Goal: Information Seeking & Learning: Learn about a topic

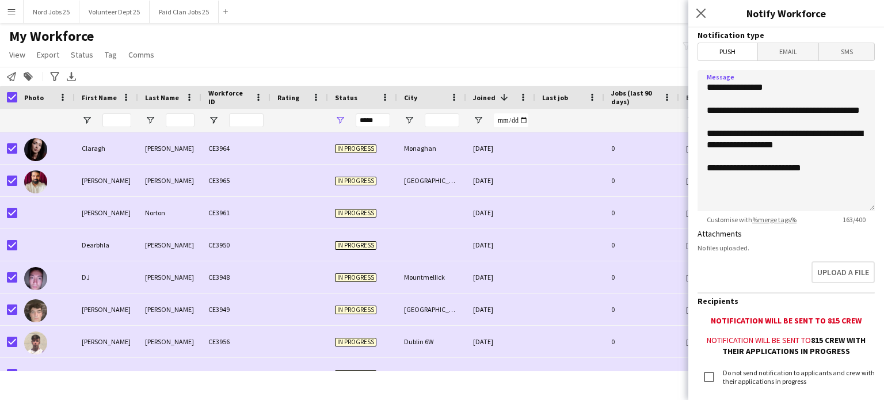
click at [810, 180] on textarea "**********" at bounding box center [785, 140] width 177 height 141
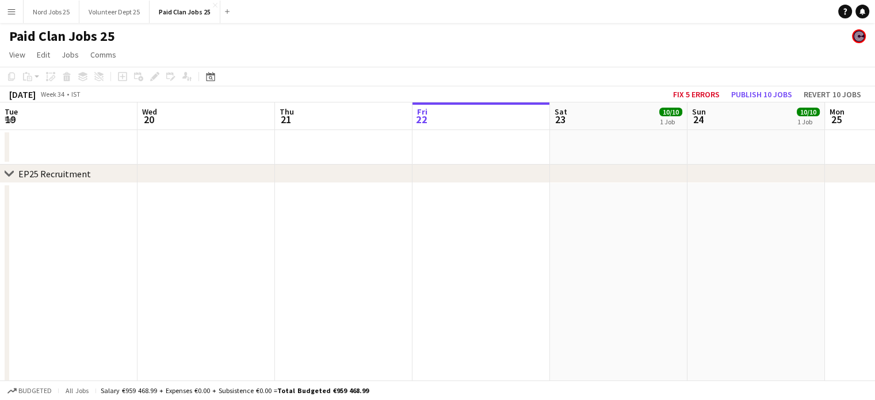
click at [12, 9] on app-icon "Menu" at bounding box center [11, 11] width 9 height 9
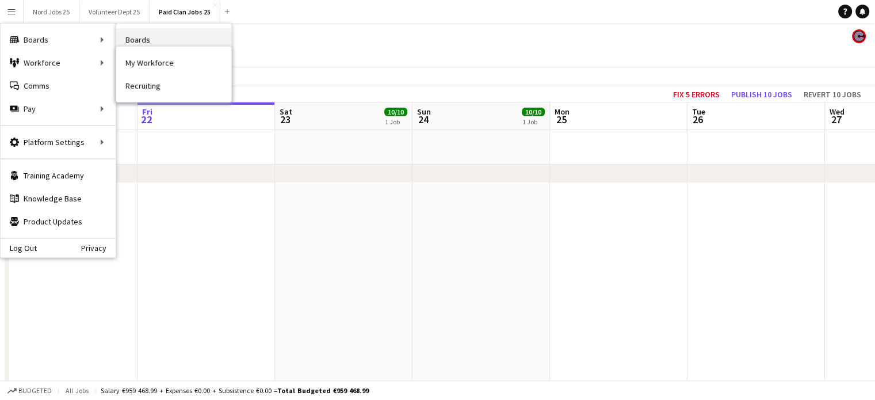
click at [161, 43] on link "Boards" at bounding box center [173, 39] width 115 height 23
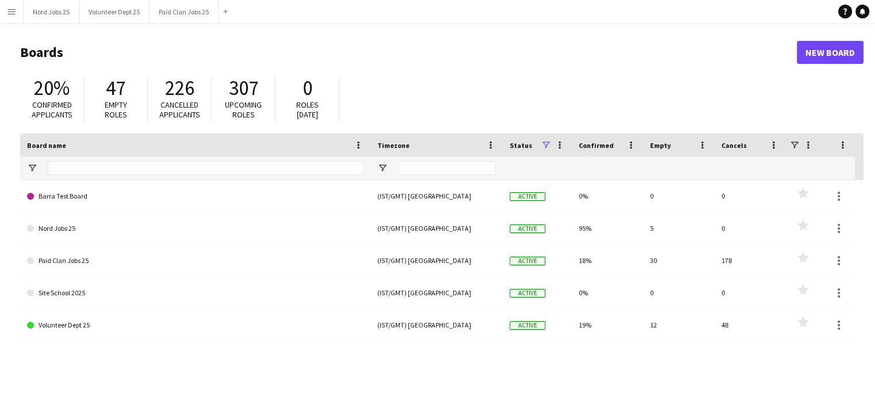
click at [9, 14] on app-icon "Menu" at bounding box center [11, 11] width 9 height 9
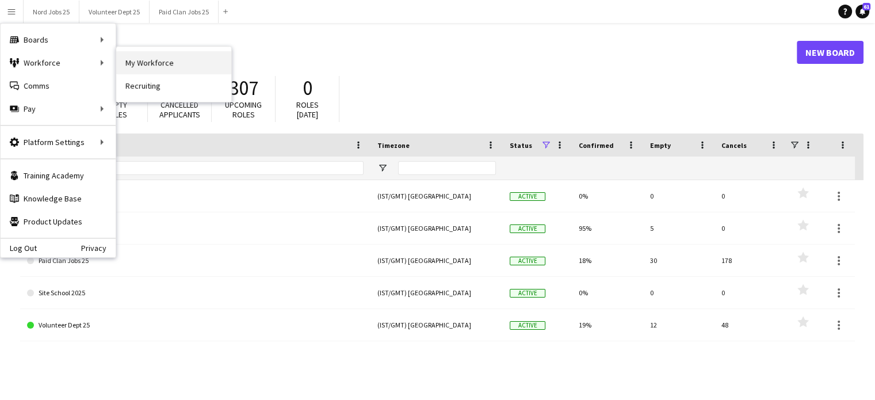
click at [150, 57] on link "My Workforce" at bounding box center [173, 62] width 115 height 23
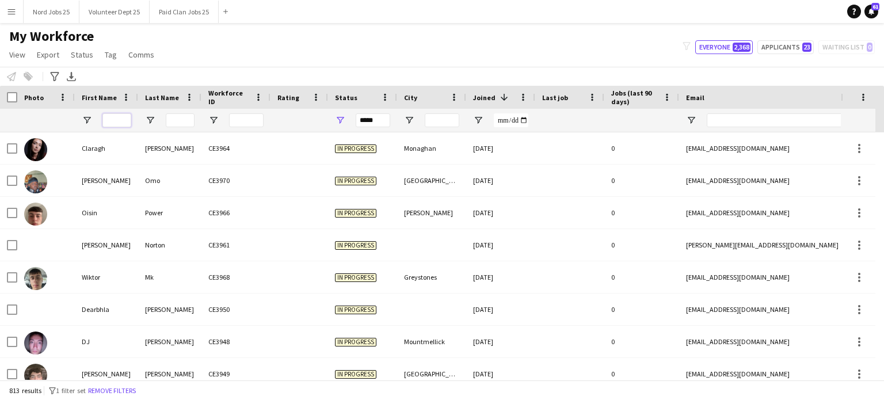
click at [114, 121] on input "First Name Filter Input" at bounding box center [116, 120] width 29 height 14
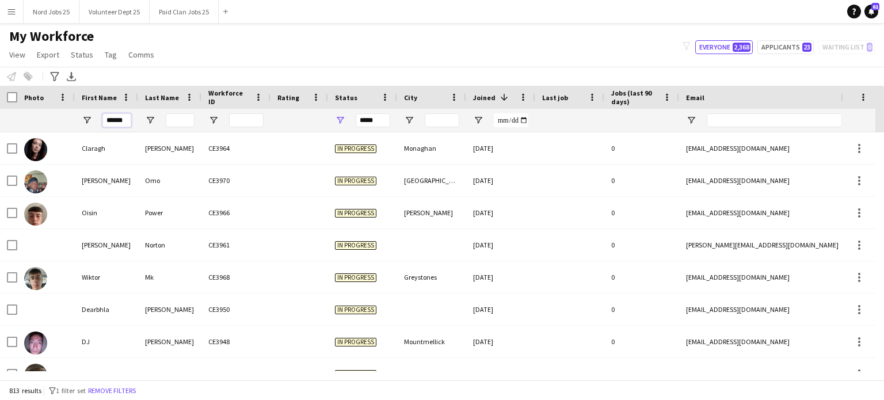
type input "*******"
click at [387, 116] on input "*****" at bounding box center [373, 120] width 35 height 14
click at [111, 121] on input "First Name Filter Input" at bounding box center [116, 120] width 29 height 14
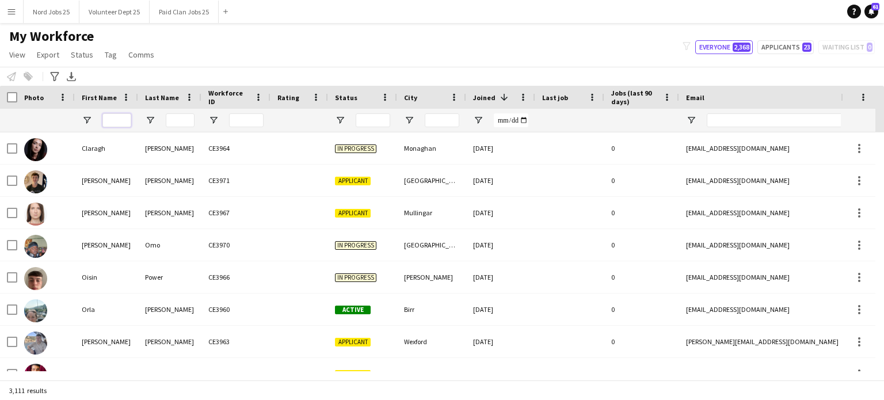
click at [117, 123] on input "First Name Filter Input" at bounding box center [116, 120] width 29 height 14
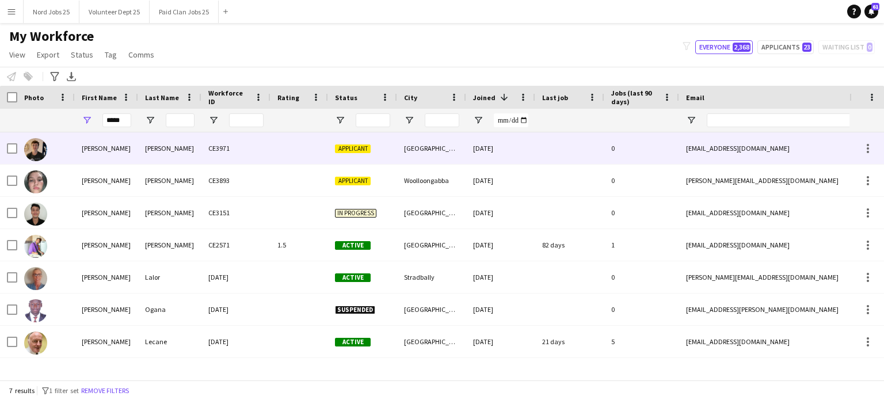
click at [121, 144] on div "[PERSON_NAME]" at bounding box center [106, 148] width 63 height 32
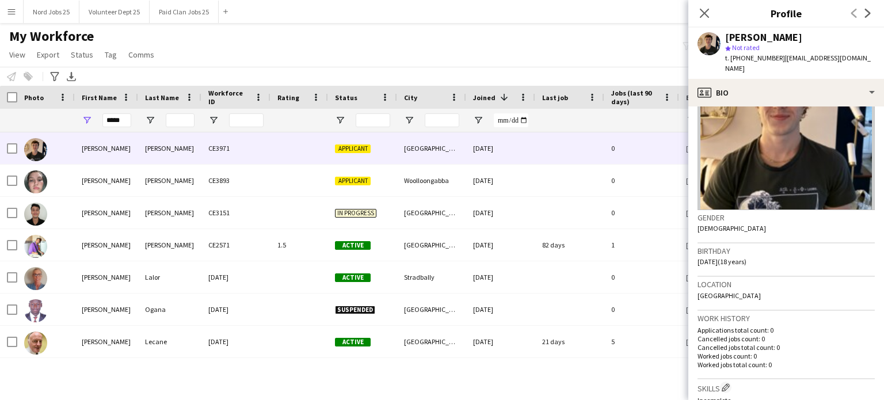
scroll to position [129, 0]
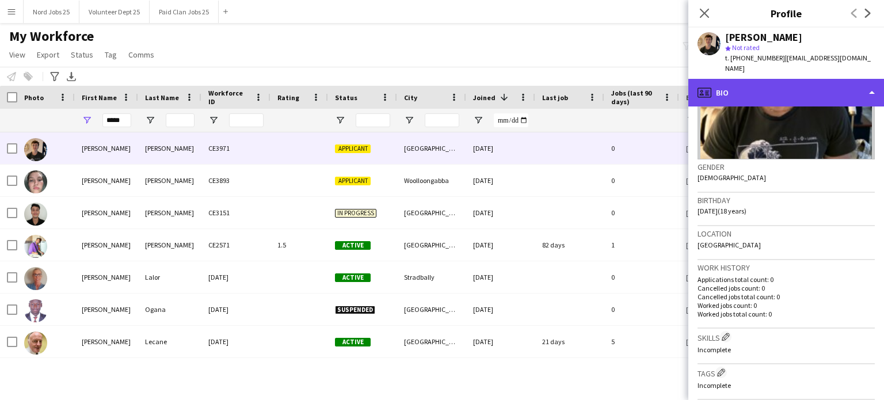
click at [783, 79] on div "profile Bio" at bounding box center [786, 93] width 196 height 28
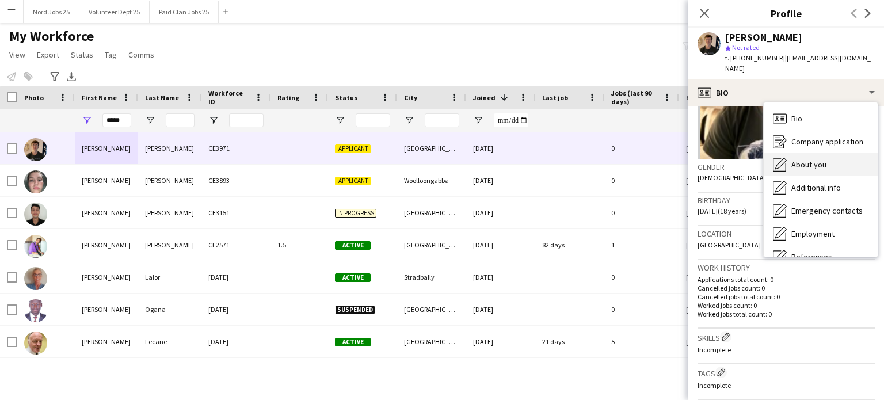
click at [794, 159] on span "About you" at bounding box center [808, 164] width 35 height 10
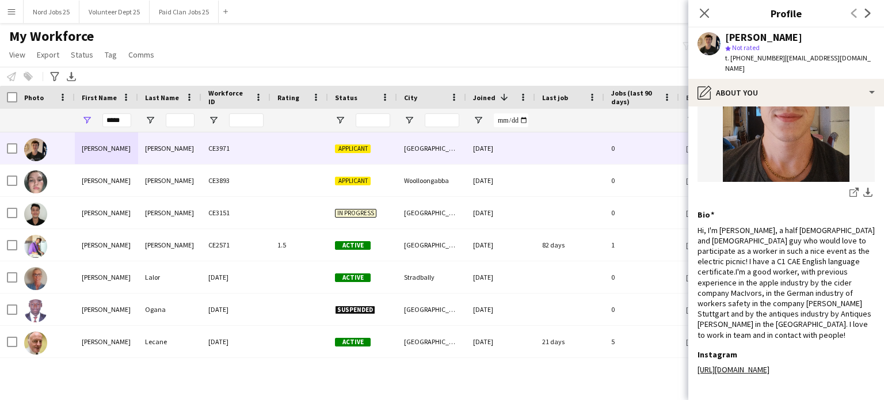
scroll to position [145, 0]
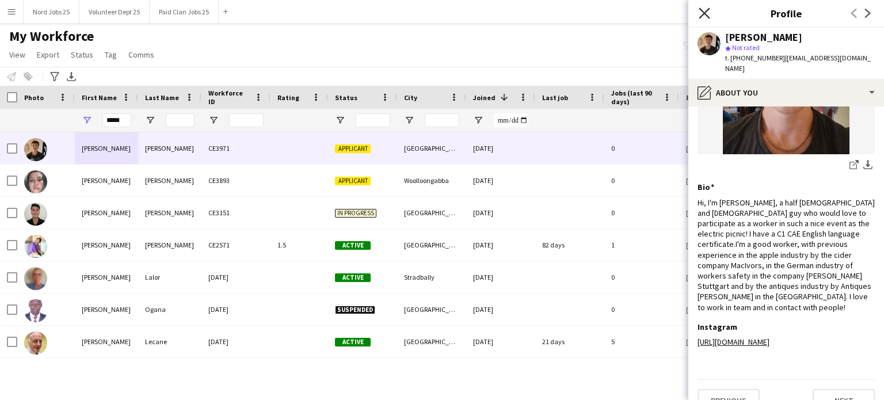
click at [702, 11] on icon at bounding box center [704, 12] width 11 height 11
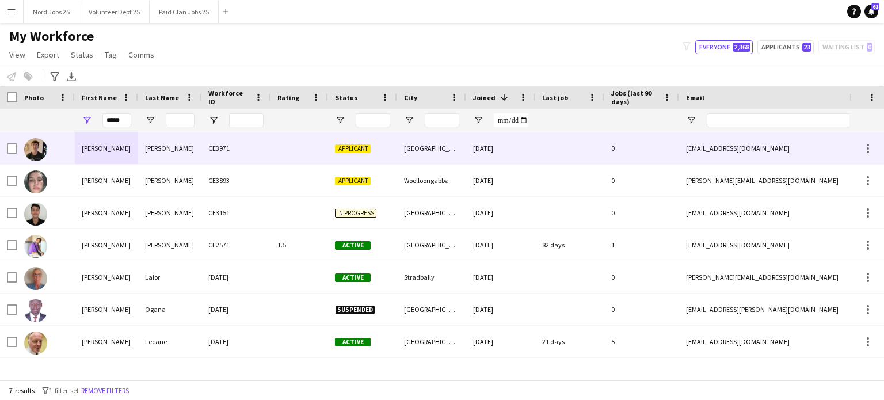
click at [444, 153] on div "[GEOGRAPHIC_DATA]" at bounding box center [431, 148] width 69 height 32
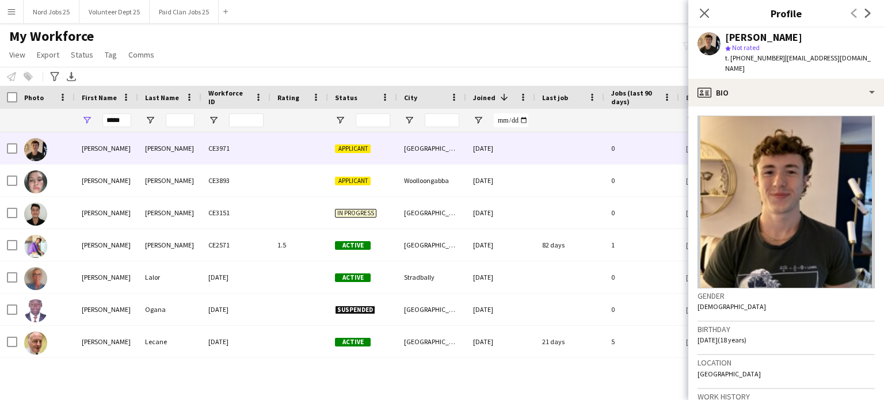
click at [783, 106] on app-crew-profile-bio "Gender [DEMOGRAPHIC_DATA] Birthday [DEMOGRAPHIC_DATA] (18 years) Location [GEOG…" at bounding box center [786, 253] width 196 height 294
click at [116, 123] on input "*****" at bounding box center [116, 120] width 29 height 14
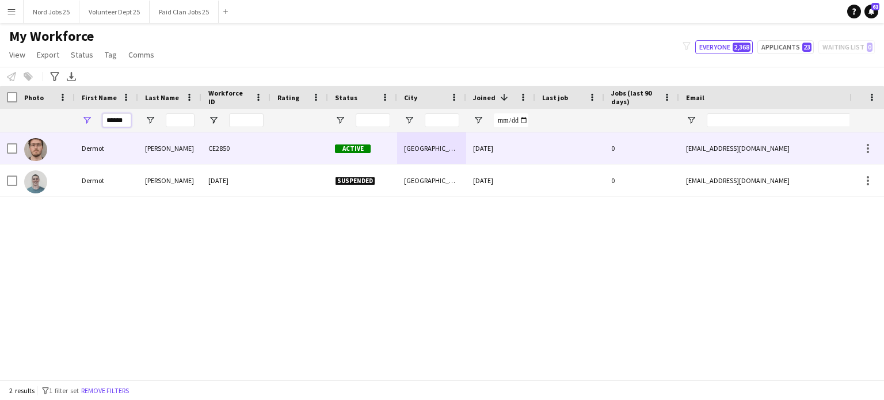
type input "******"
click at [121, 184] on div "Dermot" at bounding box center [106, 181] width 63 height 32
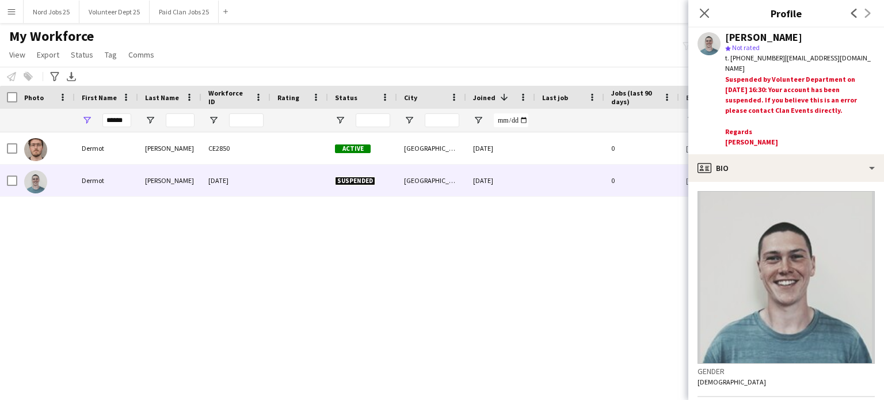
click at [131, 117] on div "******" at bounding box center [106, 120] width 63 height 23
click at [120, 123] on input "******" at bounding box center [116, 120] width 29 height 14
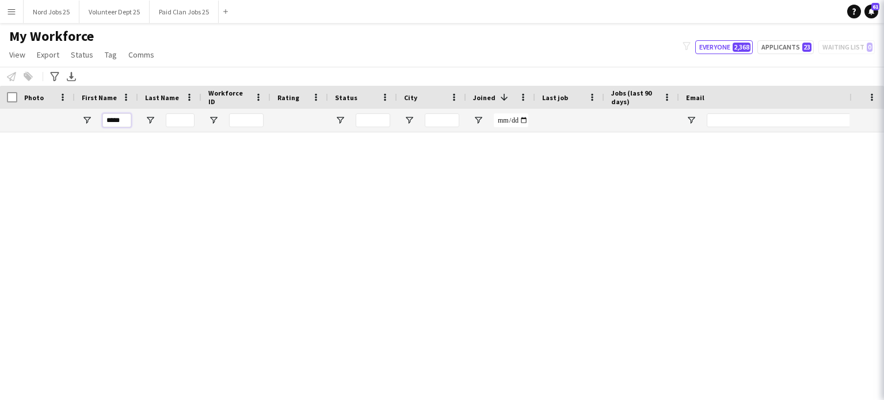
type input "******"
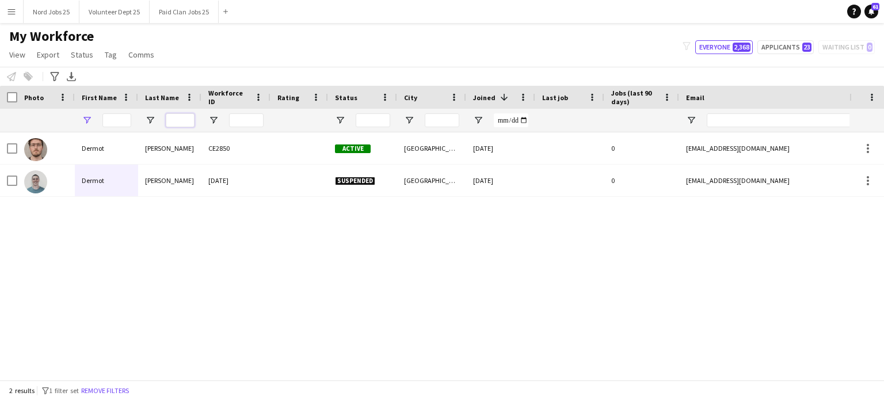
click at [180, 127] on input "Last Name Filter Input" at bounding box center [180, 120] width 29 height 14
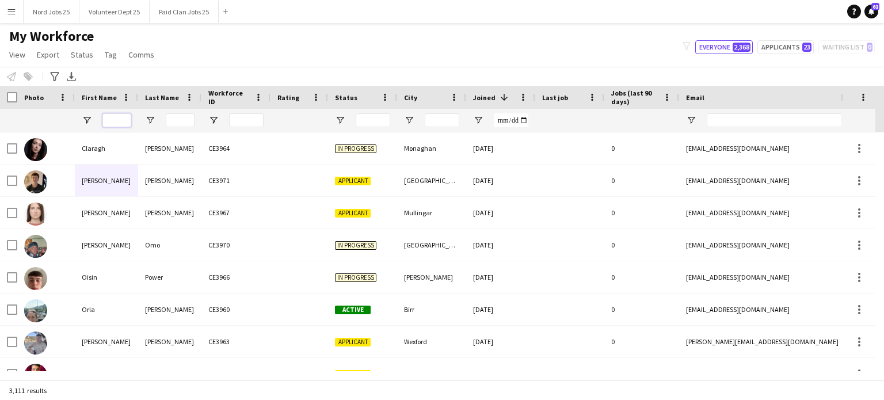
click at [123, 121] on input "First Name Filter Input" at bounding box center [116, 120] width 29 height 14
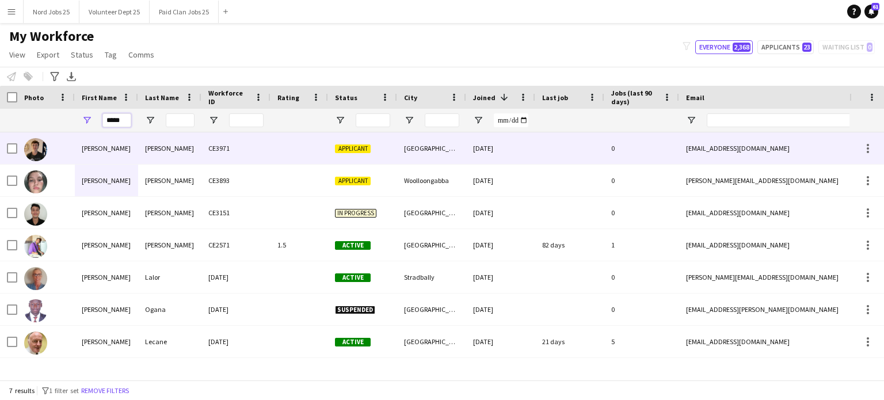
type input "*****"
click at [127, 151] on div "[PERSON_NAME]" at bounding box center [106, 148] width 63 height 32
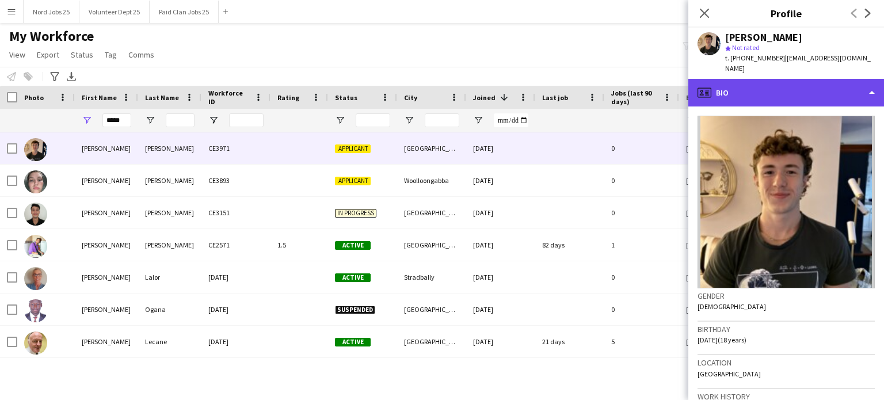
click at [807, 81] on div "profile Bio" at bounding box center [786, 93] width 196 height 28
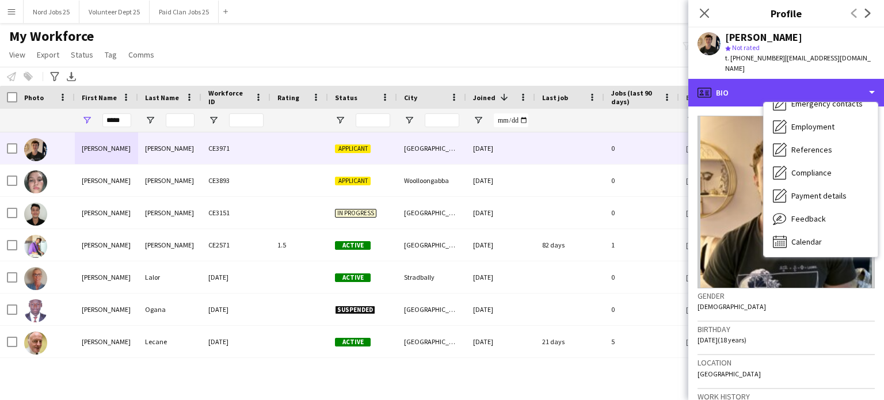
scroll to position [0, 0]
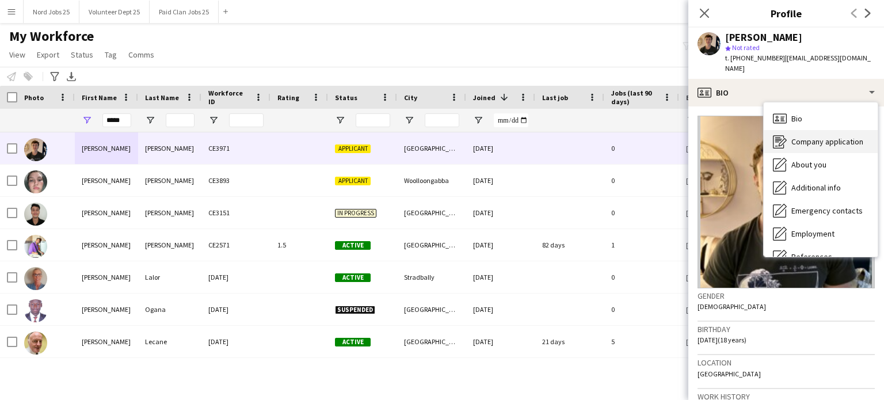
click at [820, 136] on div "Company application Company application" at bounding box center [821, 141] width 114 height 23
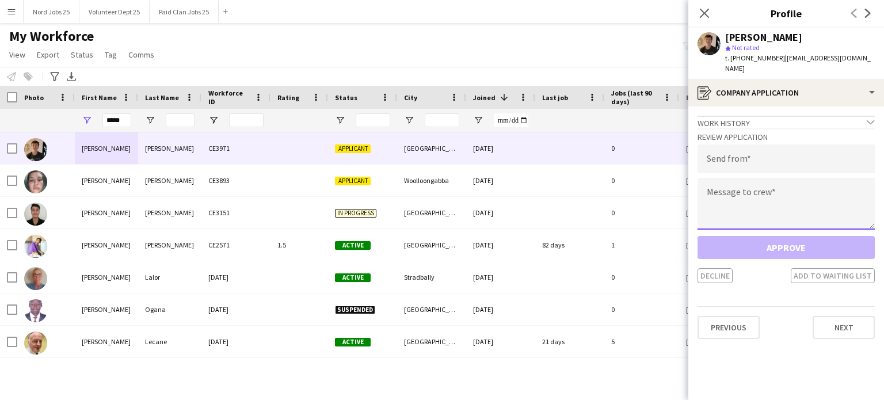
click at [738, 193] on textarea at bounding box center [785, 204] width 177 height 52
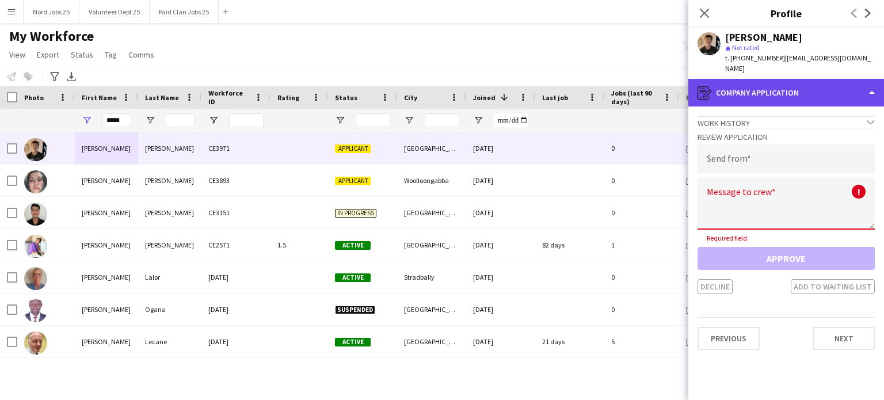
click at [735, 90] on div "register Company application" at bounding box center [786, 93] width 196 height 28
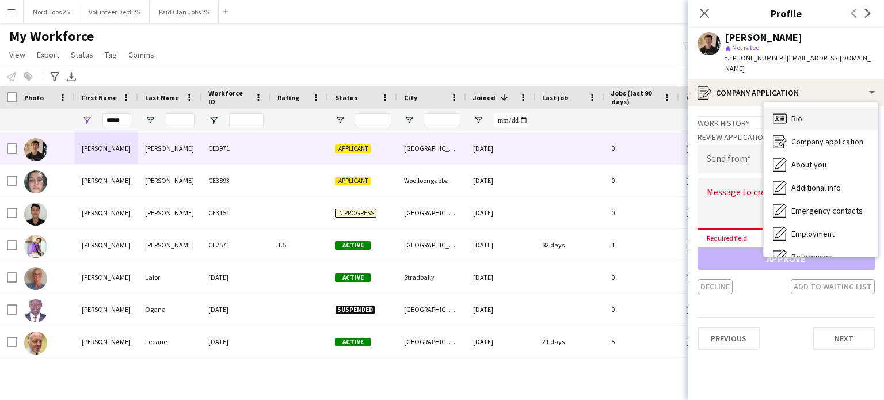
click at [780, 118] on div "Bio Bio" at bounding box center [821, 118] width 114 height 23
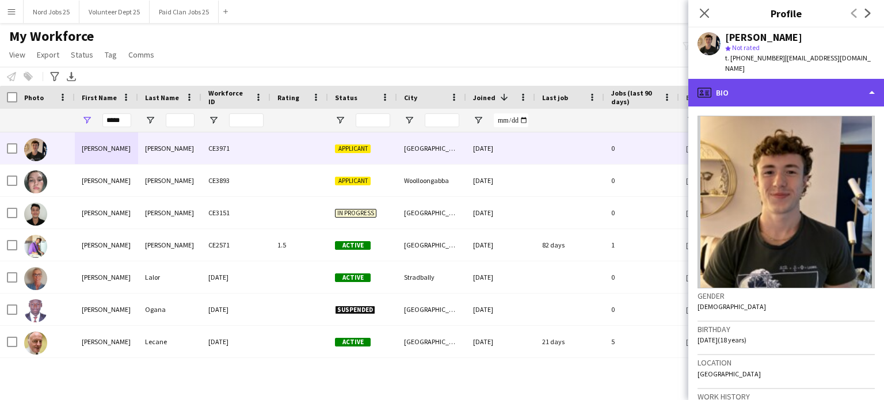
click at [791, 79] on div "profile Bio" at bounding box center [786, 93] width 196 height 28
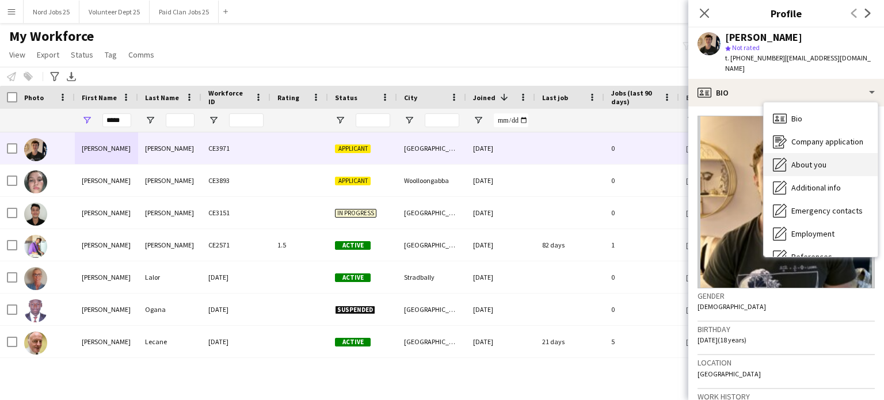
click at [818, 159] on span "About you" at bounding box center [808, 164] width 35 height 10
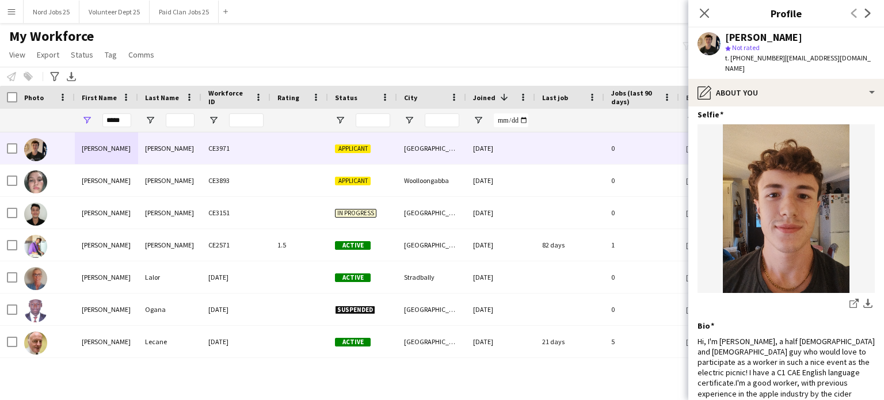
scroll to position [6, 0]
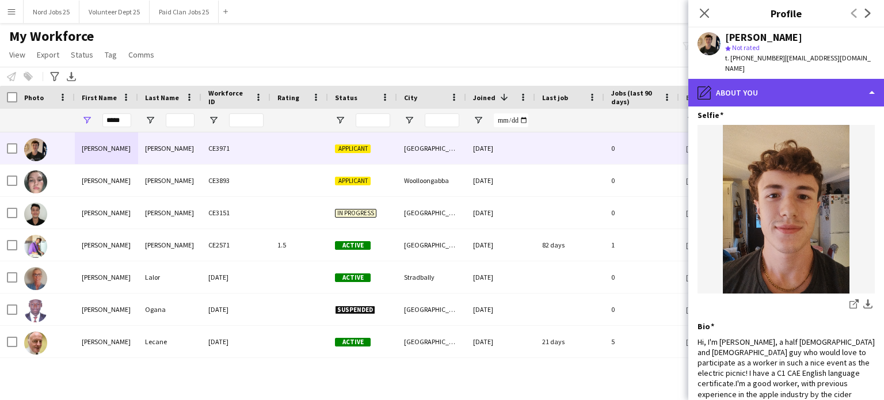
click at [788, 80] on div "pencil4 About you" at bounding box center [786, 93] width 196 height 28
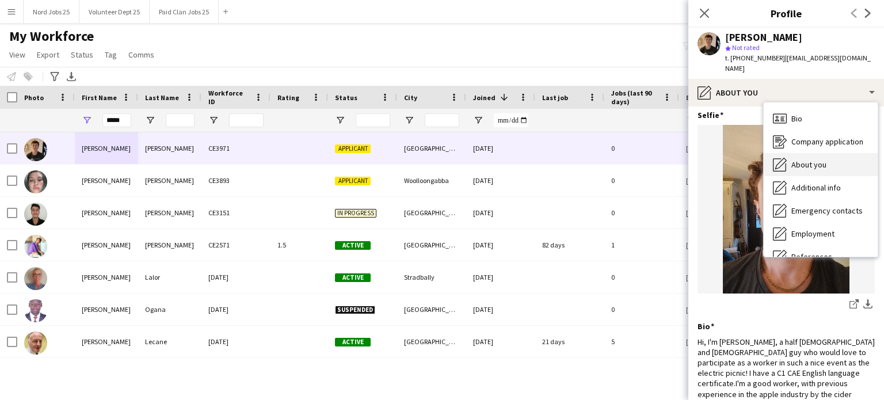
click at [807, 161] on div "About you About you" at bounding box center [821, 164] width 114 height 23
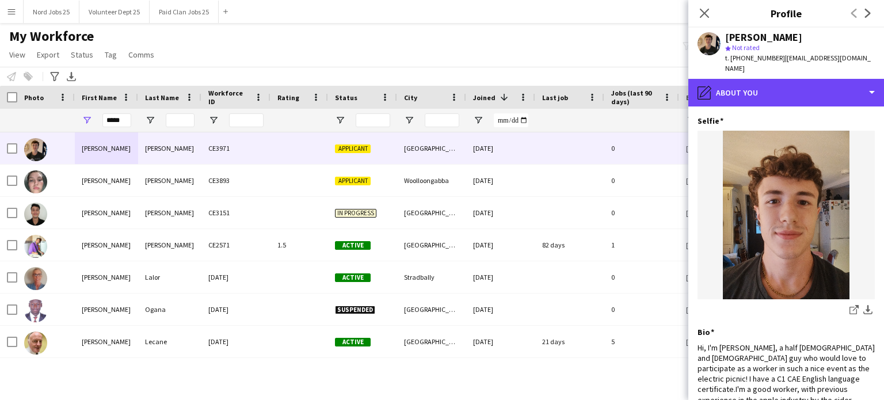
drag, startPoint x: 817, startPoint y: 86, endPoint x: 790, endPoint y: 96, distance: 28.8
click at [790, 96] on div "pencil4 About you Bio Bio Company application Company application About you Abo…" at bounding box center [786, 239] width 196 height 321
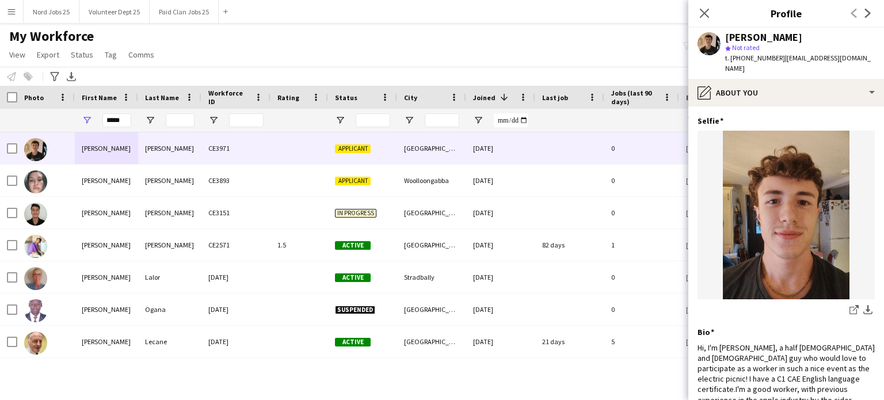
click at [790, 106] on app-section-data-types "Selfie Edit this field share-external-link-1 download-bottom Bio Edit this fiel…" at bounding box center [786, 253] width 196 height 294
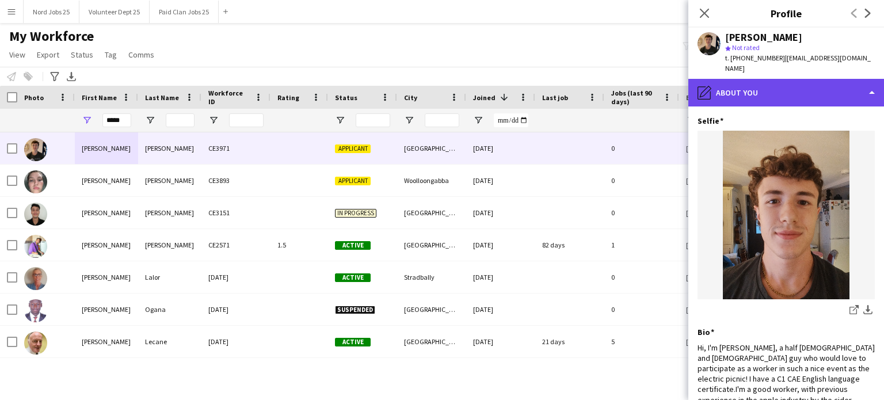
click at [792, 80] on div "pencil4 About you" at bounding box center [786, 93] width 196 height 28
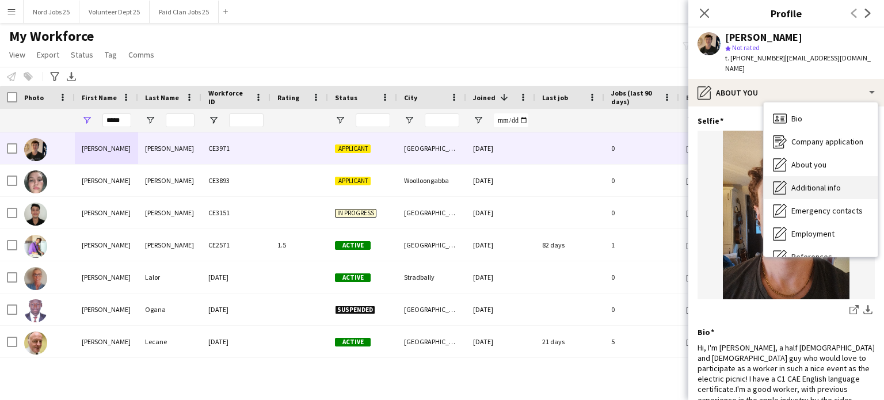
click at [777, 181] on icon at bounding box center [781, 187] width 12 height 12
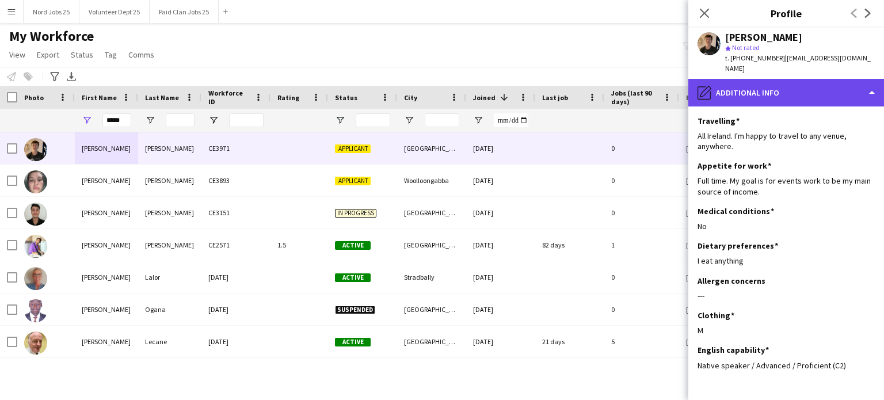
click at [820, 93] on div "pencil4 Additional info" at bounding box center [786, 93] width 196 height 28
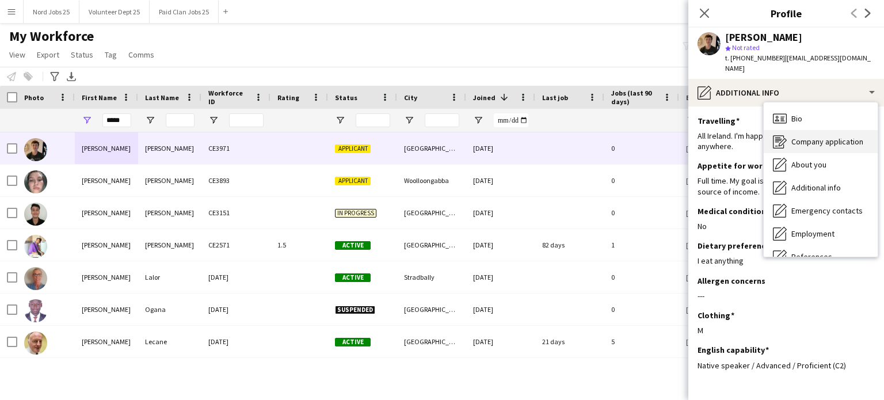
click at [825, 136] on span "Company application" at bounding box center [827, 141] width 72 height 10
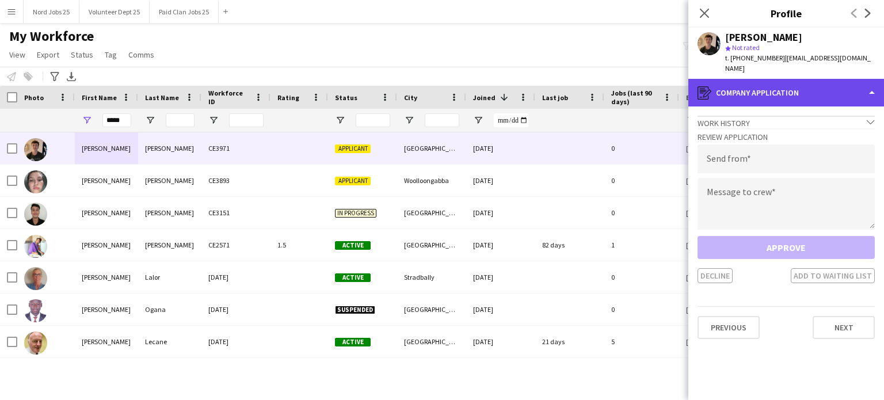
click at [773, 94] on div "register Company application" at bounding box center [786, 93] width 196 height 28
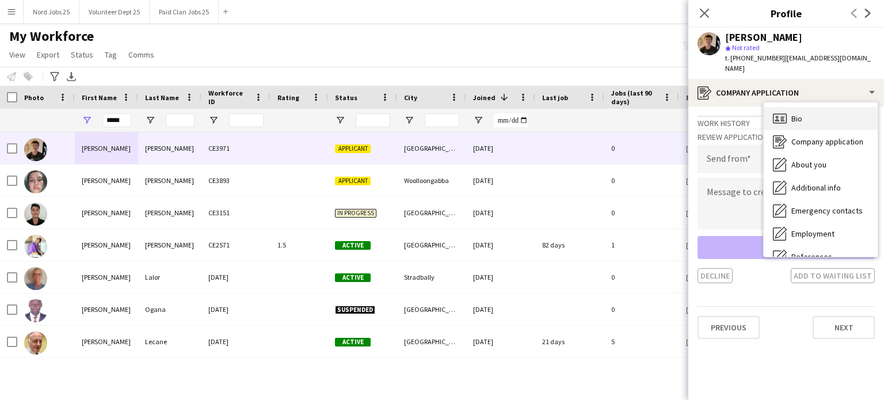
click at [780, 112] on icon "Bio" at bounding box center [780, 119] width 14 height 14
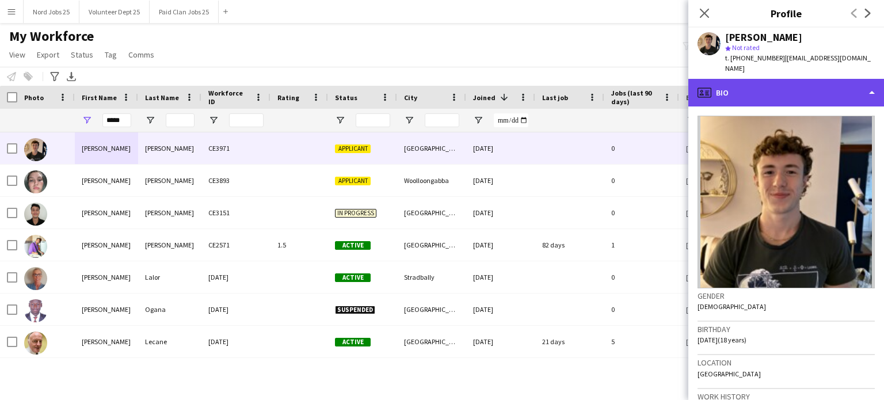
click at [815, 79] on div "profile Bio" at bounding box center [786, 93] width 196 height 28
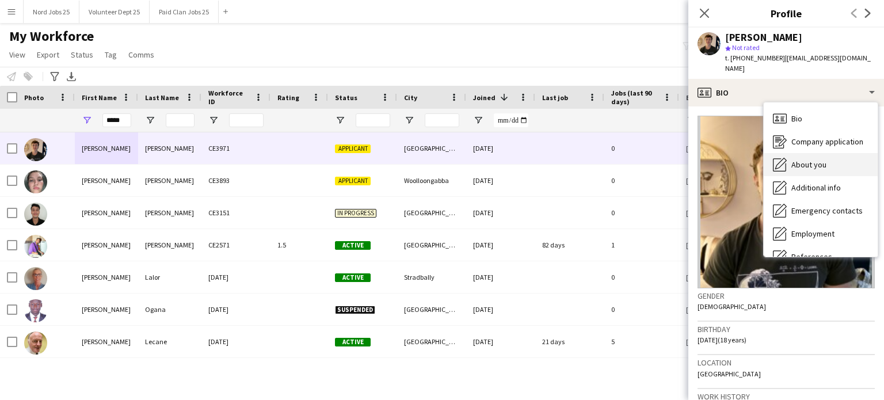
click at [803, 159] on span "About you" at bounding box center [808, 164] width 35 height 10
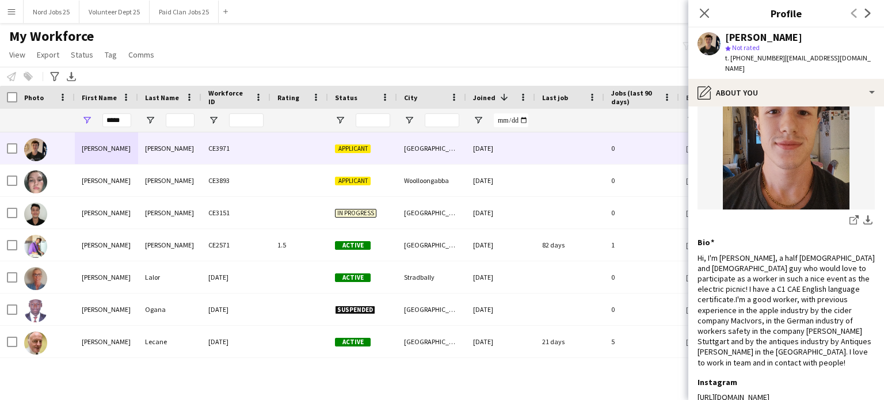
scroll to position [91, 0]
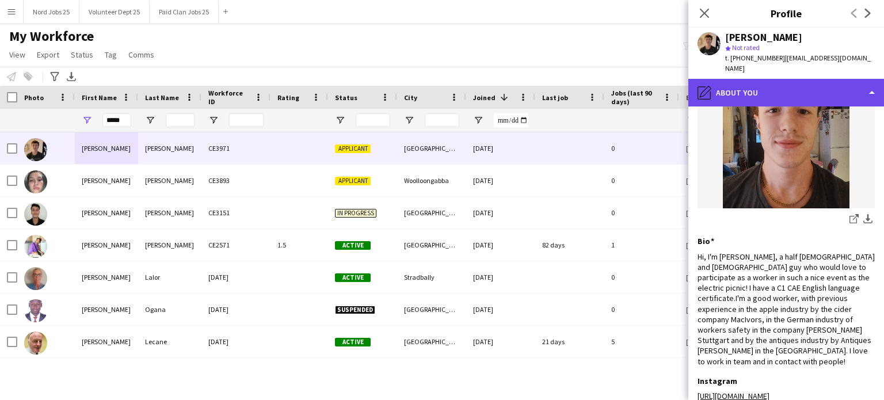
drag, startPoint x: 808, startPoint y: 92, endPoint x: 833, endPoint y: 80, distance: 27.8
click at [833, 80] on div "pencil4 About you" at bounding box center [786, 93] width 196 height 28
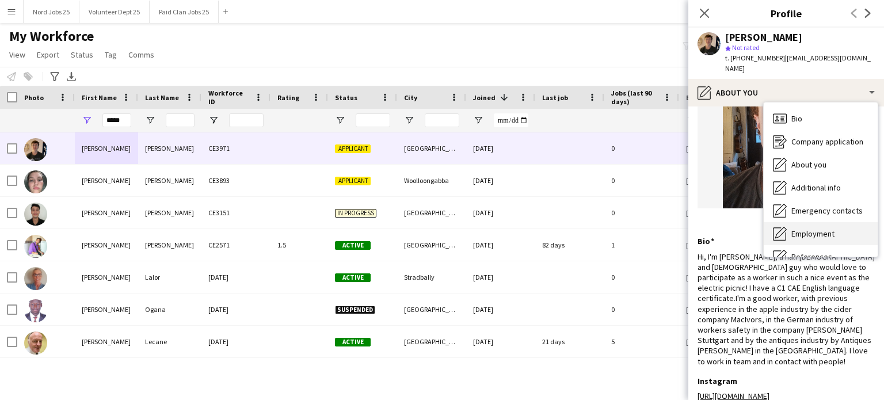
click at [807, 228] on span "Employment" at bounding box center [812, 233] width 43 height 10
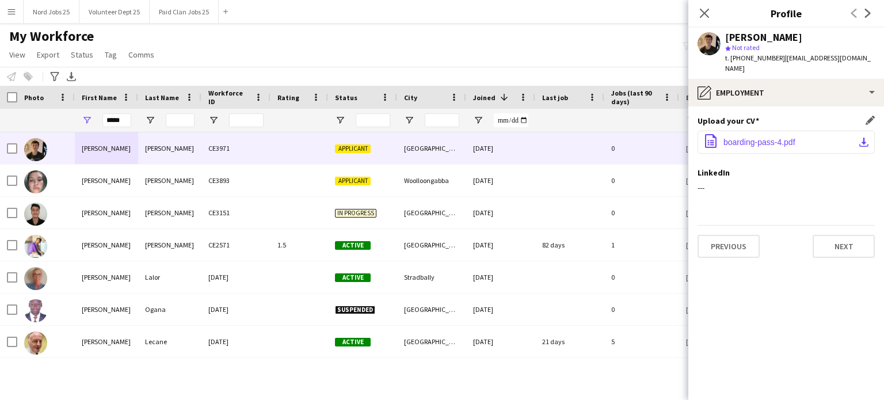
click at [757, 138] on span "boarding-pass-4.pdf" at bounding box center [759, 142] width 72 height 9
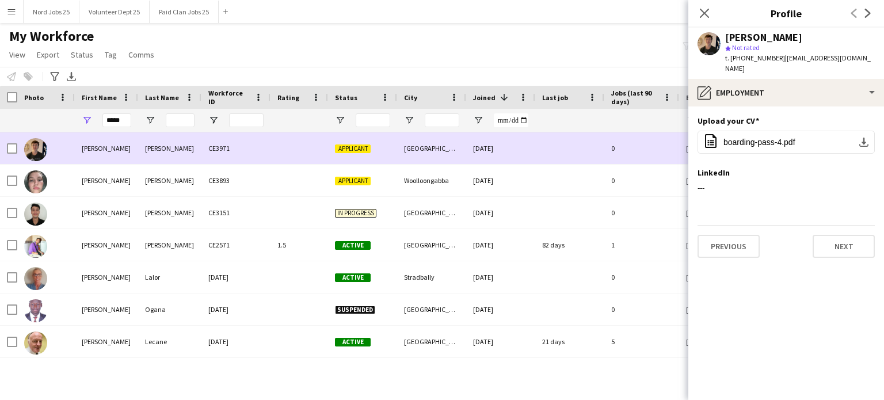
click at [559, 150] on div at bounding box center [569, 148] width 69 height 32
